Goal: Transaction & Acquisition: Purchase product/service

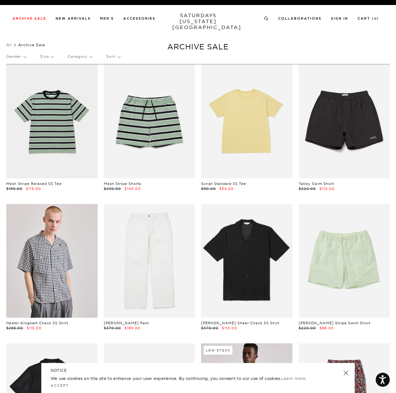
click at [346, 375] on link at bounding box center [346, 373] width 9 height 9
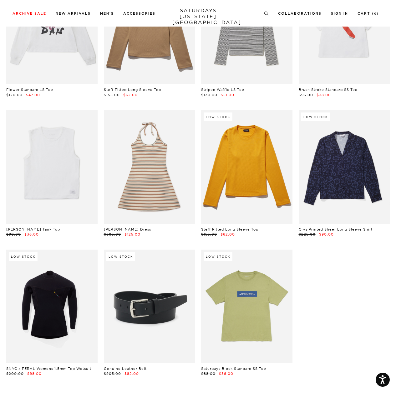
scroll to position [12934, 0]
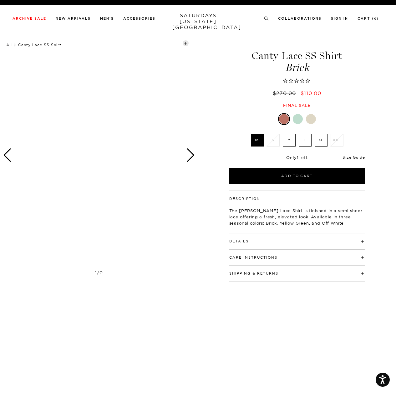
click at [312, 117] on div at bounding box center [311, 119] width 10 height 10
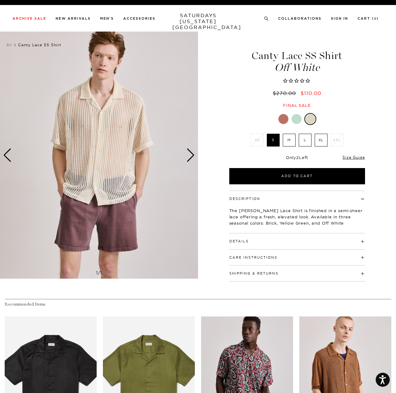
click at [297, 121] on div at bounding box center [296, 119] width 10 height 10
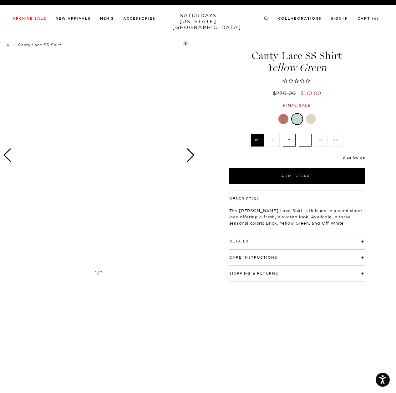
click at [284, 122] on div at bounding box center [283, 119] width 10 height 10
click at [351, 157] on link "Size Guide" at bounding box center [353, 157] width 22 height 5
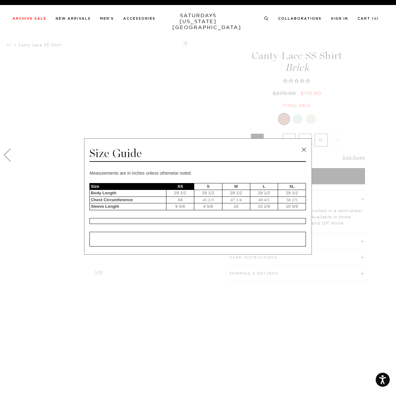
click at [303, 149] on link at bounding box center [303, 149] width 9 height 9
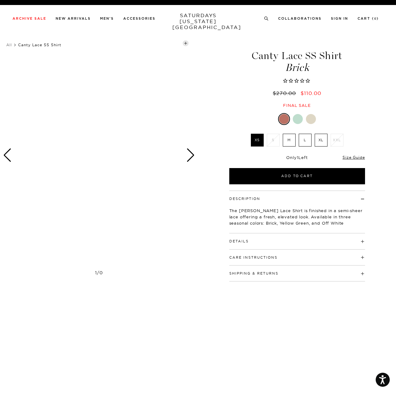
click at [312, 120] on div at bounding box center [311, 119] width 10 height 10
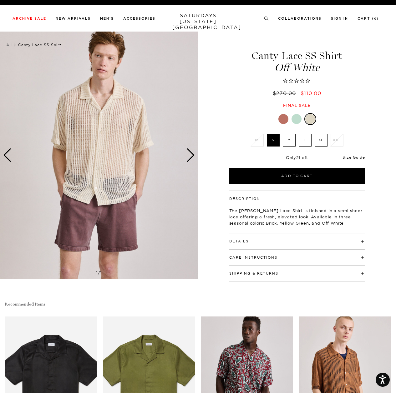
click at [187, 156] on div "Next slide" at bounding box center [190, 156] width 8 height 14
